Goal: Information Seeking & Learning: Learn about a topic

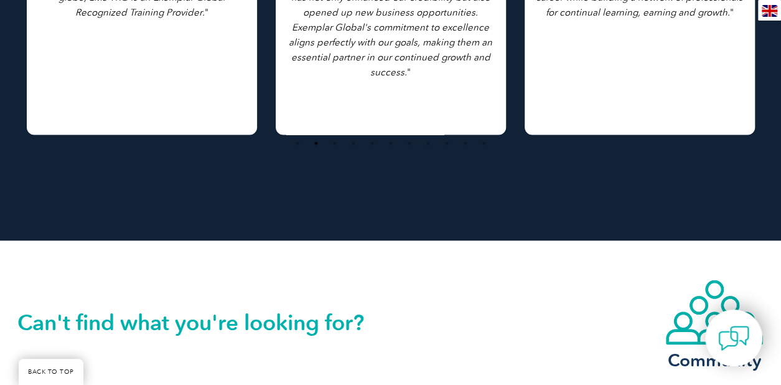
scroll to position [1245, 0]
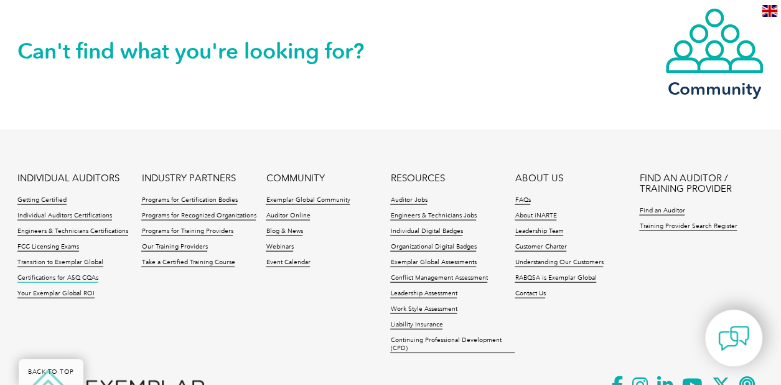
click at [44, 274] on link "Certifications for ASQ CQAs" at bounding box center [57, 278] width 81 height 9
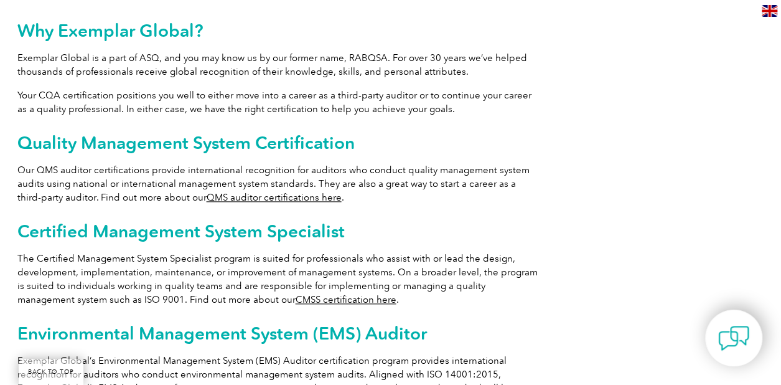
scroll to position [685, 0]
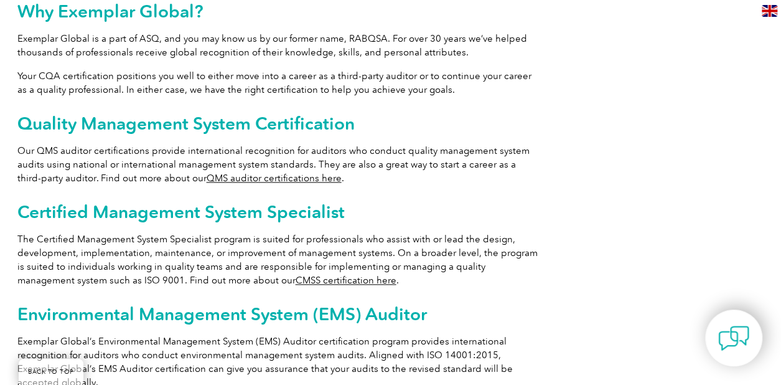
click at [228, 172] on link "QMS auditor certifications here" at bounding box center [274, 177] width 135 height 11
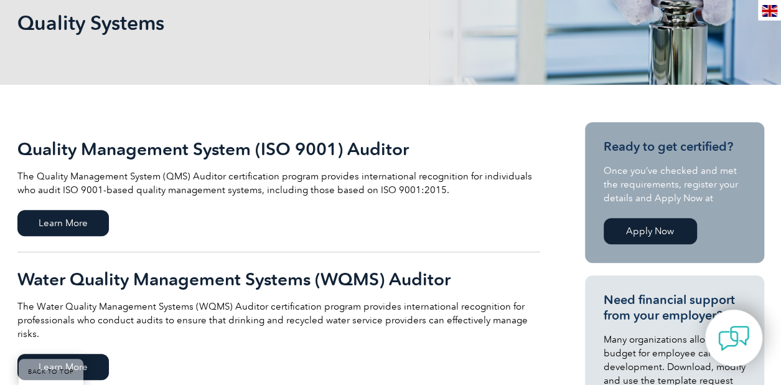
scroll to position [187, 0]
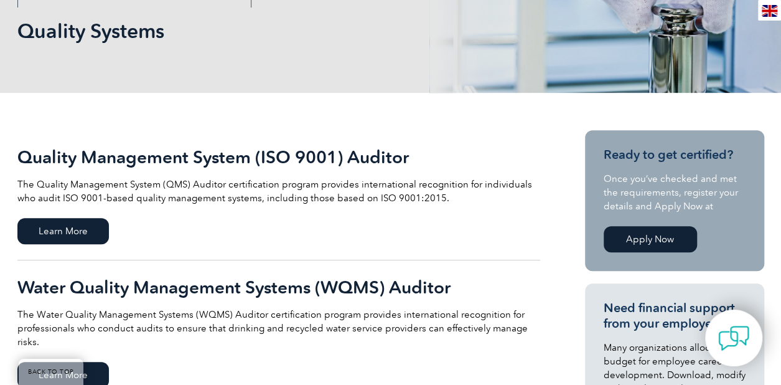
click at [174, 157] on h2 "Quality Management System (ISO 9001) Auditor" at bounding box center [278, 157] width 523 height 20
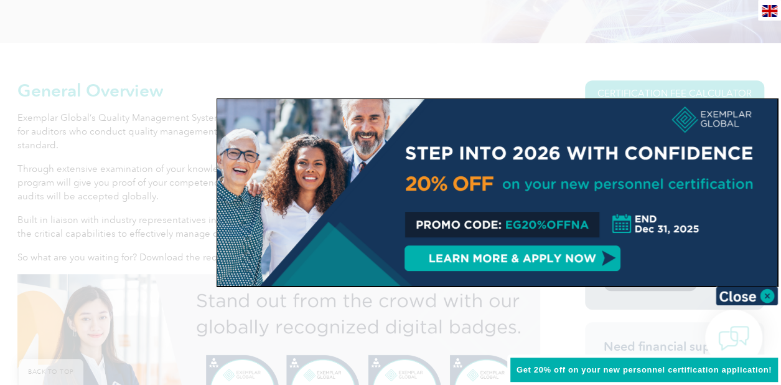
scroll to position [249, 0]
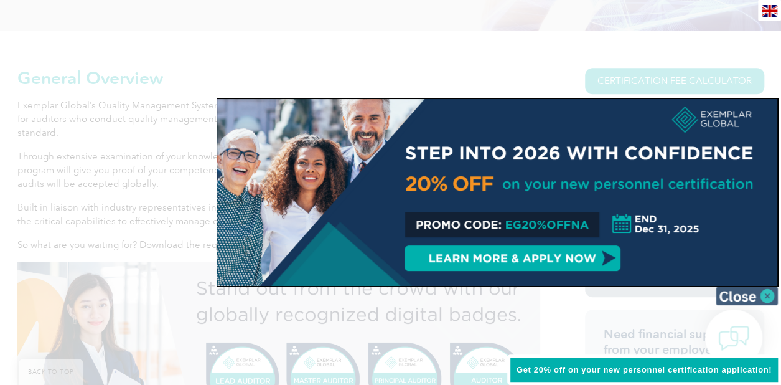
click at [745, 296] on img at bounding box center [747, 295] width 62 height 19
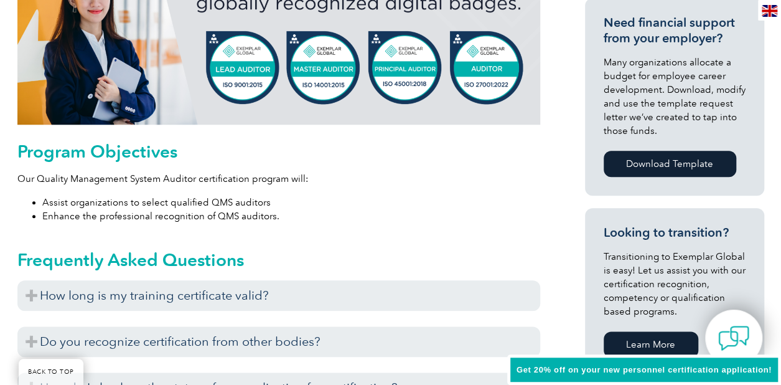
scroll to position [623, 0]
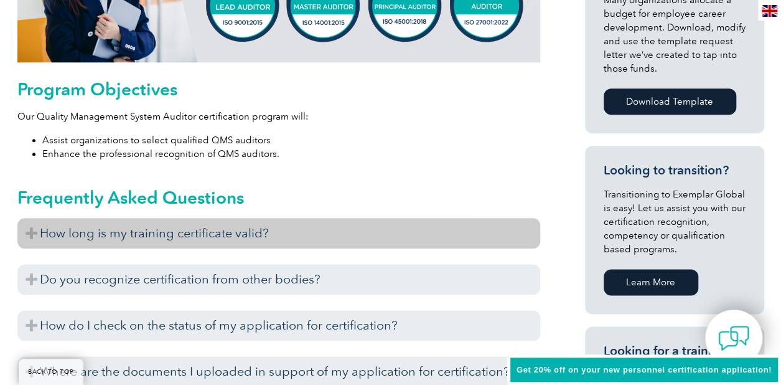
click at [196, 233] on h3 "How long is my training certificate valid?" at bounding box center [278, 233] width 523 height 31
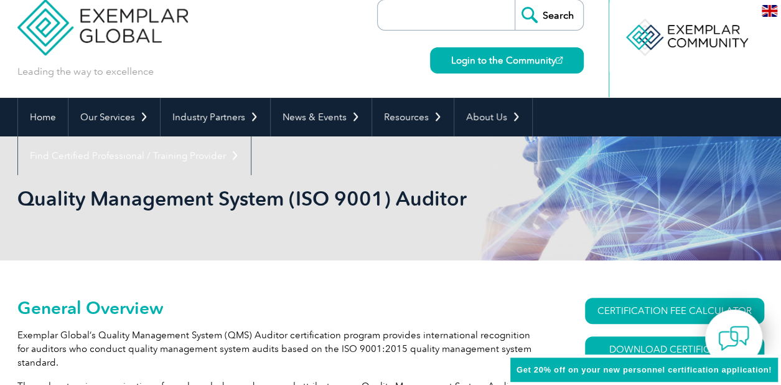
scroll to position [0, 0]
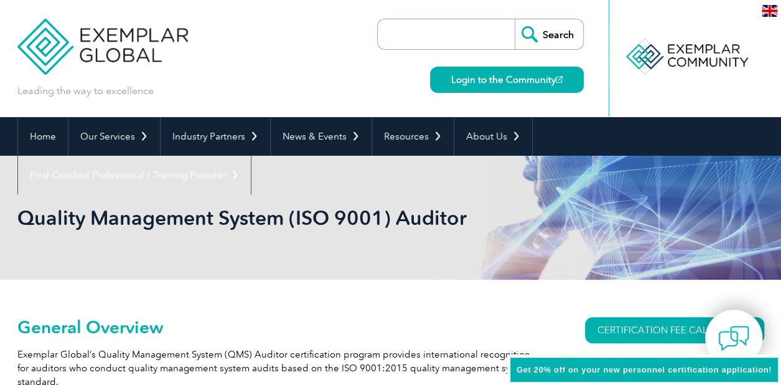
click at [428, 34] on input "search" at bounding box center [449, 34] width 131 height 30
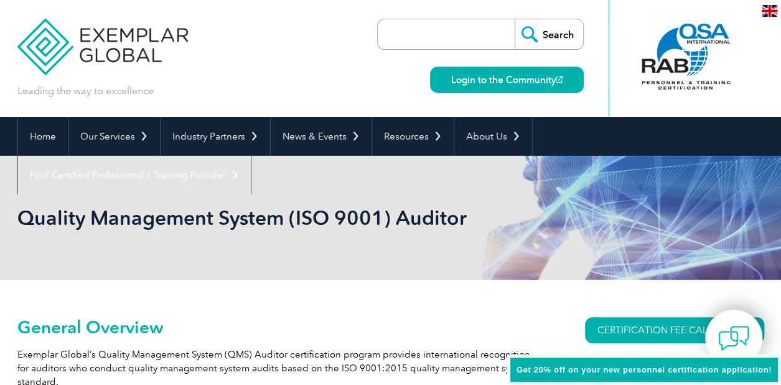
click at [261, 55] on div "Leading the way to excellence Search" at bounding box center [390, 58] width 747 height 117
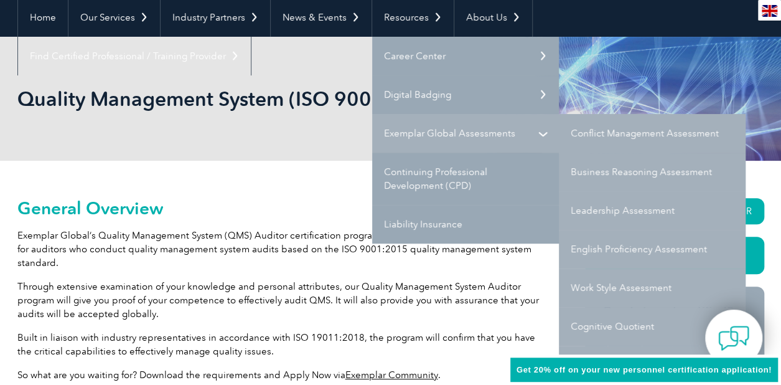
scroll to position [125, 0]
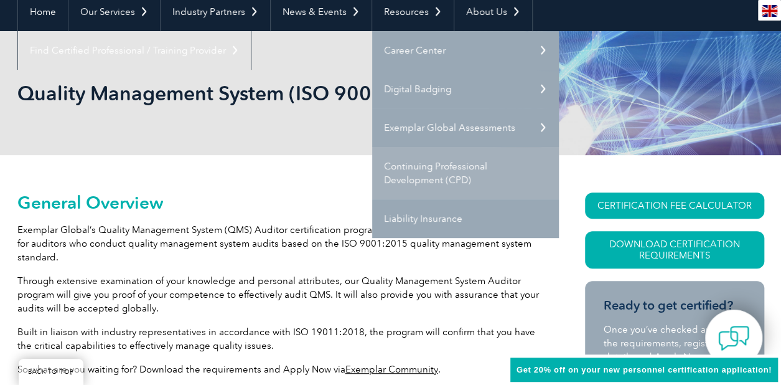
click at [457, 172] on link "Continuing Professional Development (CPD)" at bounding box center [465, 173] width 187 height 52
